Goal: Task Accomplishment & Management: Complete application form

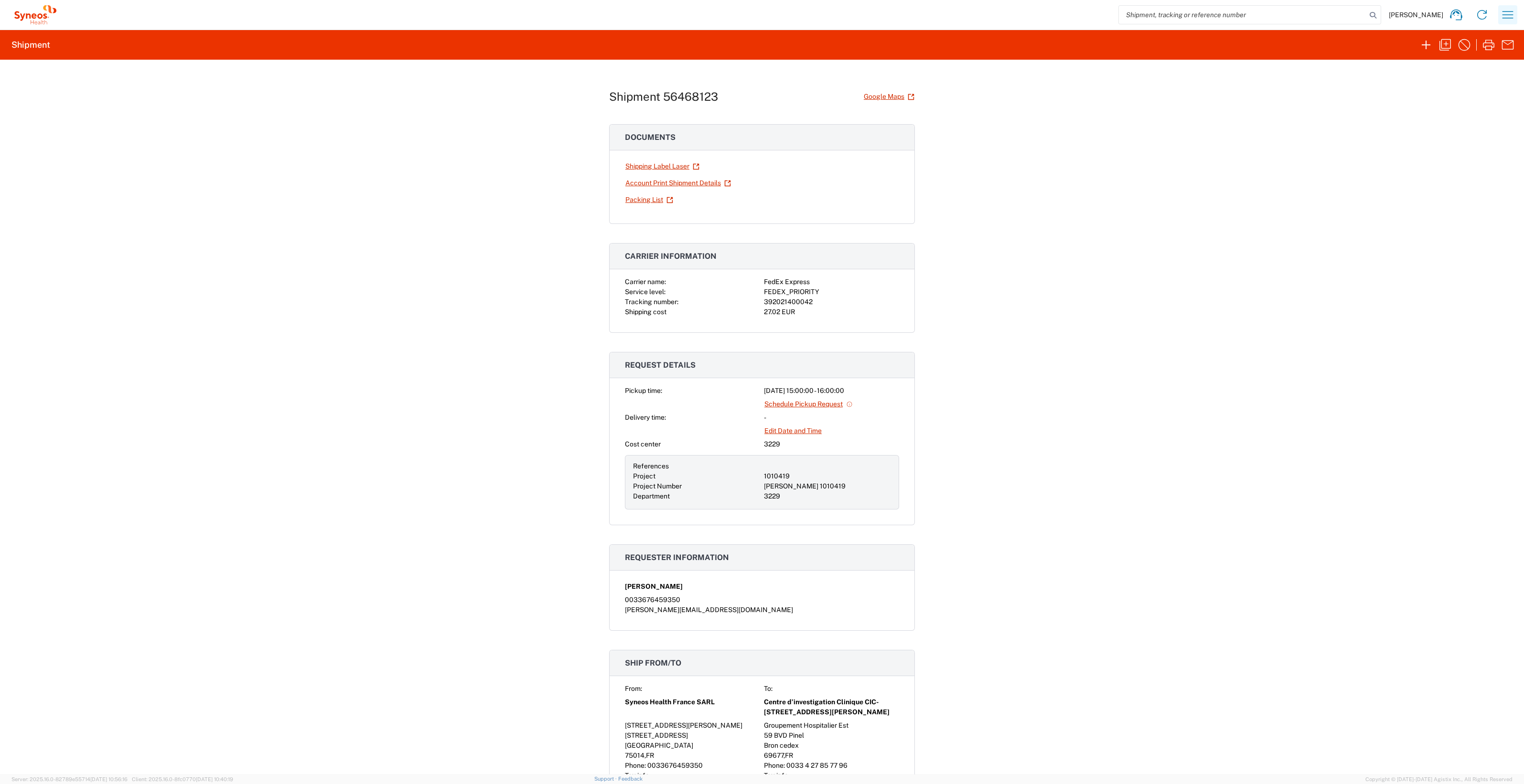
click at [1510, 16] on icon "button" at bounding box center [1508, 15] width 15 height 15
click at [1455, 103] on link "Desktop shipment request" at bounding box center [1458, 102] width 114 height 19
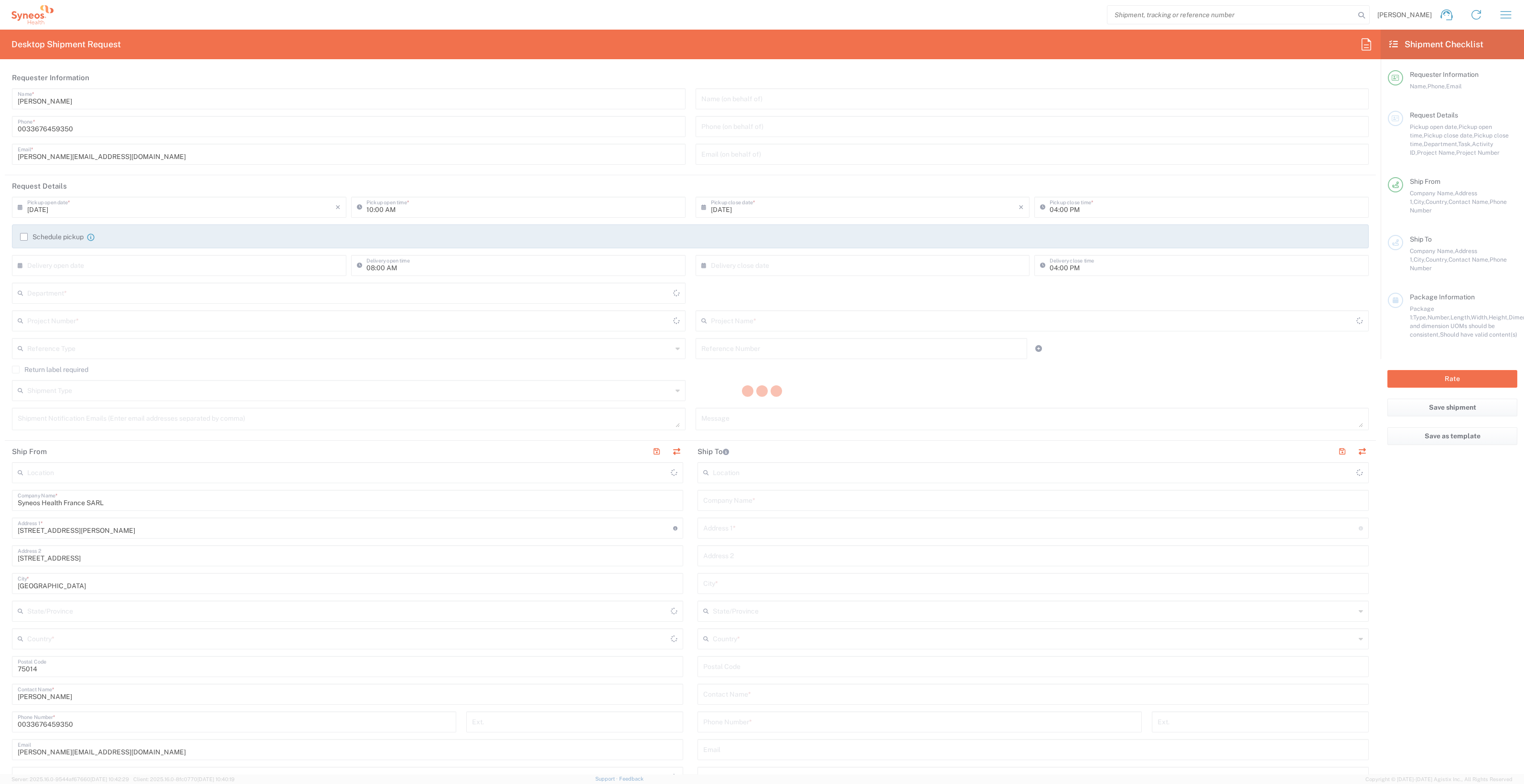
type input "3229"
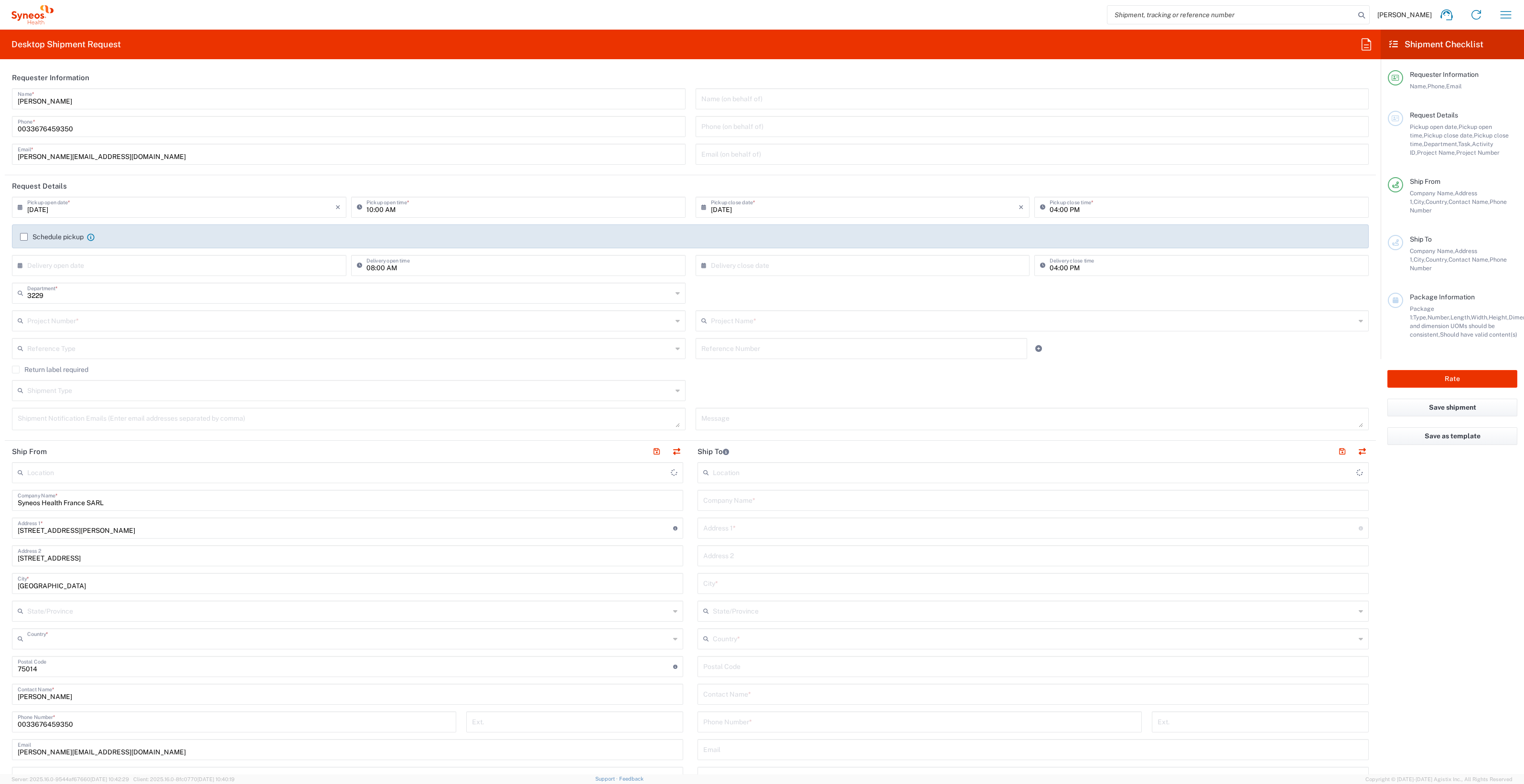
type input "[GEOGRAPHIC_DATA]"
type input "Syneos Health France SARL"
